Goal: Find contact information: Find contact information

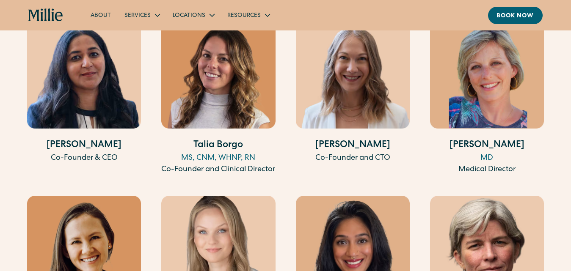
scroll to position [1620, 0]
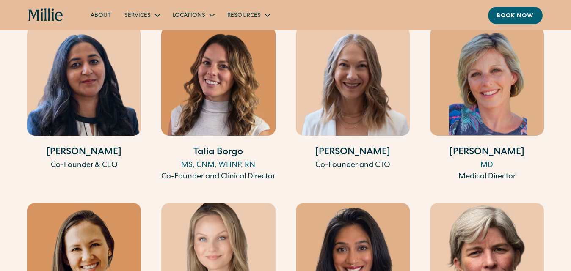
drag, startPoint x: 256, startPoint y: 153, endPoint x: 237, endPoint y: 158, distance: 19.7
drag, startPoint x: 237, startPoint y: 158, endPoint x: 245, endPoint y: 164, distance: 10.3
drag, startPoint x: 245, startPoint y: 164, endPoint x: 255, endPoint y: 162, distance: 10.2
click at [255, 162] on div "MS, CNM, WHNP, RN" at bounding box center [218, 165] width 114 height 11
drag, startPoint x: 255, startPoint y: 162, endPoint x: 243, endPoint y: 164, distance: 12.3
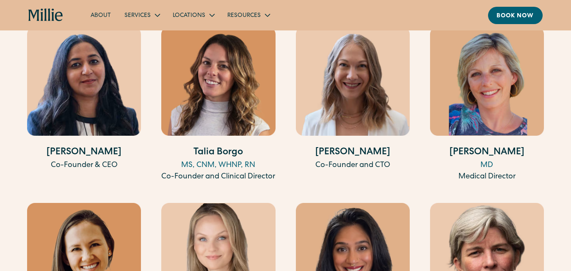
drag, startPoint x: 243, startPoint y: 164, endPoint x: 270, endPoint y: 171, distance: 28.1
click at [270, 171] on div "Co-Founder and Clinical Director" at bounding box center [218, 176] width 114 height 11
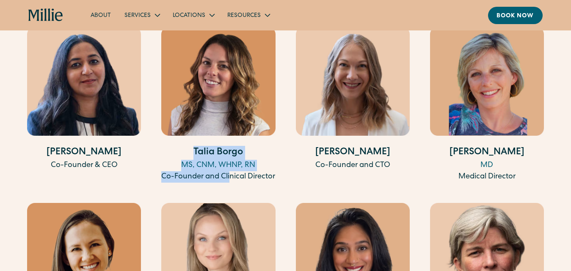
drag, startPoint x: 243, startPoint y: 174, endPoint x: 193, endPoint y: 151, distance: 55.2
click at [193, 151] on div "[PERSON_NAME][GEOGRAPHIC_DATA], CNM, WHNP, RN Co-Founder and Clinical Director" at bounding box center [218, 164] width 114 height 37
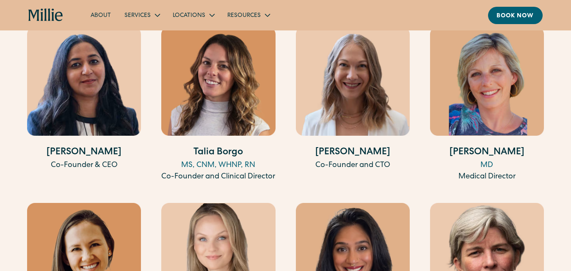
click at [246, 183] on div "Co-Founder and Clinical Director" at bounding box center [218, 176] width 114 height 11
drag, startPoint x: 254, startPoint y: 162, endPoint x: 239, endPoint y: 162, distance: 14.8
drag, startPoint x: 239, startPoint y: 162, endPoint x: 257, endPoint y: 163, distance: 17.4
click at [257, 163] on div "MS, CNM, WHNP, RN" at bounding box center [218, 165] width 114 height 11
drag, startPoint x: 257, startPoint y: 163, endPoint x: 249, endPoint y: 163, distance: 7.6
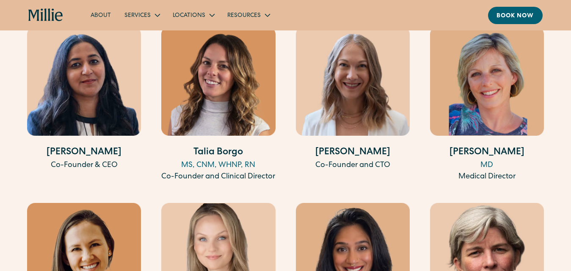
drag, startPoint x: 249, startPoint y: 163, endPoint x: 261, endPoint y: 164, distance: 11.5
click at [261, 164] on div "MS, CNM, WHNP, RN" at bounding box center [218, 165] width 114 height 11
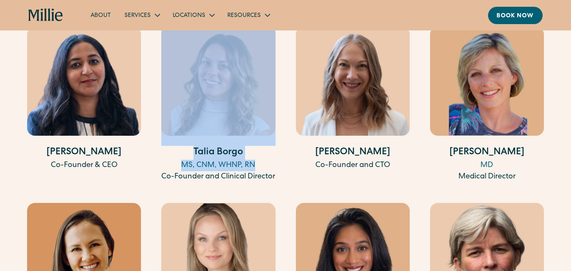
drag, startPoint x: 261, startPoint y: 164, endPoint x: 192, endPoint y: 146, distance: 70.8
click at [192, 146] on div "[PERSON_NAME][GEOGRAPHIC_DATA], CNM, WHNP, RN Co-Founder and Clinical Director" at bounding box center [218, 105] width 114 height 156
click at [173, 150] on h4 "Talia Borgo" at bounding box center [218, 153] width 114 height 14
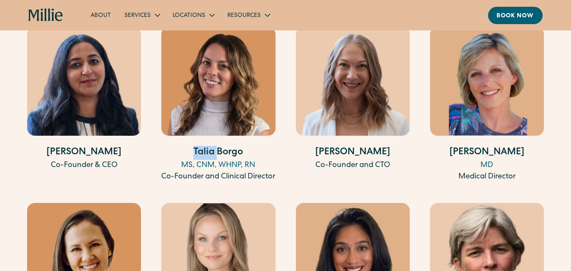
click at [173, 150] on h4 "Talia Borgo" at bounding box center [218, 153] width 114 height 14
click at [185, 152] on h4 "Talia Borgo" at bounding box center [218, 153] width 114 height 14
drag, startPoint x: 255, startPoint y: 164, endPoint x: 192, endPoint y: 152, distance: 64.9
click at [192, 152] on div "[PERSON_NAME][GEOGRAPHIC_DATA], CNM, WHNP, RN Co-Founder and Clinical Director" at bounding box center [218, 164] width 114 height 37
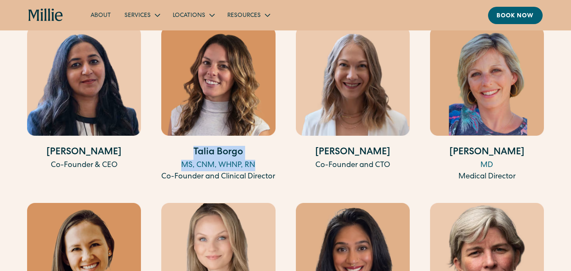
copy div "[PERSON_NAME][GEOGRAPHIC_DATA], CNM, WHNP, RN"
click at [192, 152] on h4 "Talia Borgo" at bounding box center [218, 153] width 114 height 14
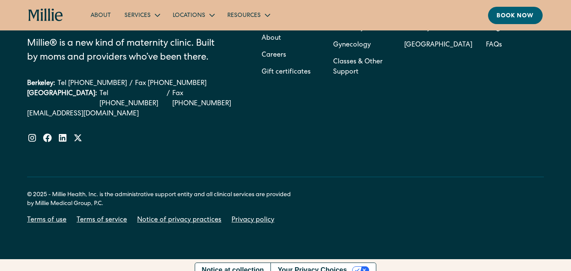
scroll to position [2795, 0]
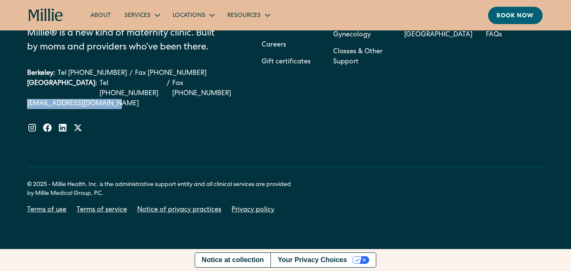
drag, startPoint x: 22, startPoint y: 108, endPoint x: 107, endPoint y: 106, distance: 85.0
click at [107, 106] on div "[PERSON_NAME]® is a new kind of maternity clinic. Built by moms and providers w…" at bounding box center [285, 104] width 571 height 290
copy link "[EMAIL_ADDRESS][DOMAIN_NAME]"
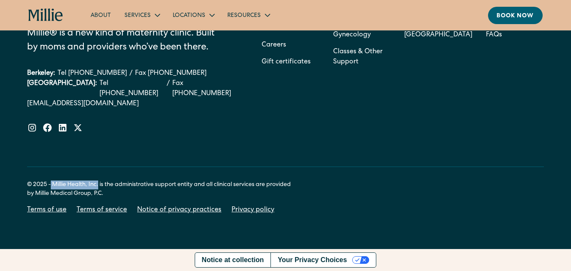
drag, startPoint x: 99, startPoint y: 181, endPoint x: 51, endPoint y: 179, distance: 47.8
click at [51, 179] on div "© 2025 - [PERSON_NAME] Health, Inc. is the administrative support entity and al…" at bounding box center [285, 191] width 516 height 48
copy div "[PERSON_NAME] Health, Inc."
